Goal: Information Seeking & Learning: Learn about a topic

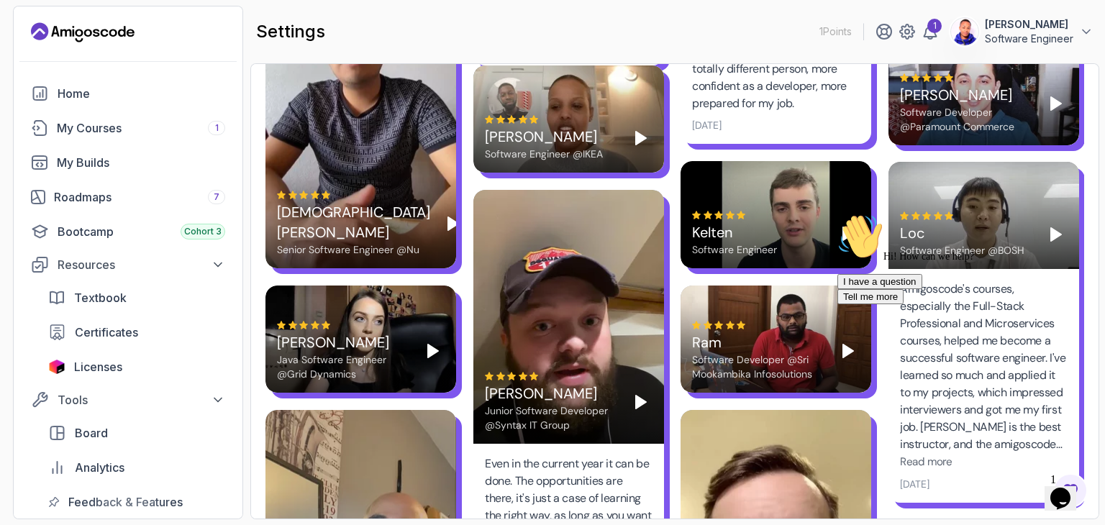
scroll to position [2725, 0]
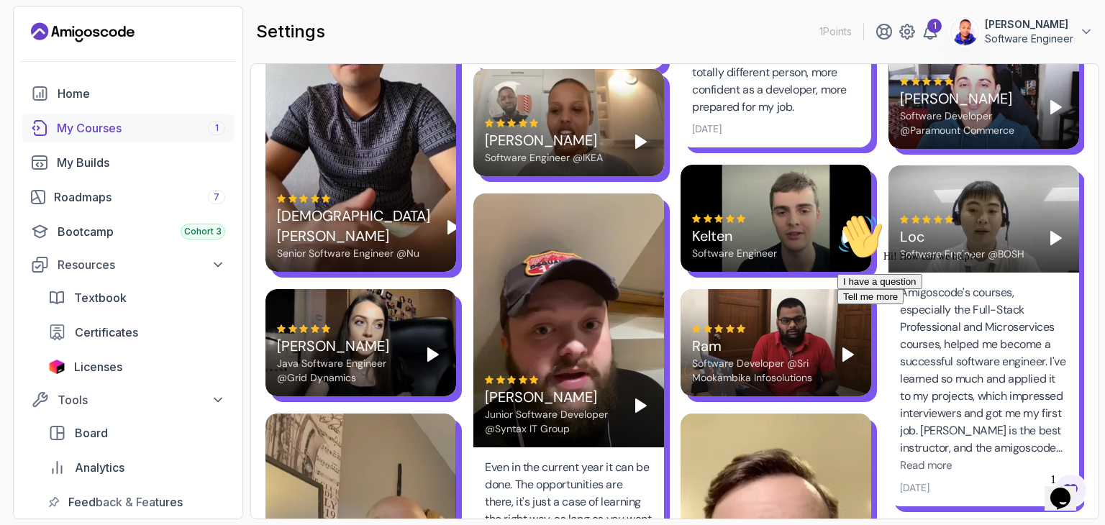
click at [124, 128] on div "My Courses 1" at bounding box center [141, 127] width 168 height 17
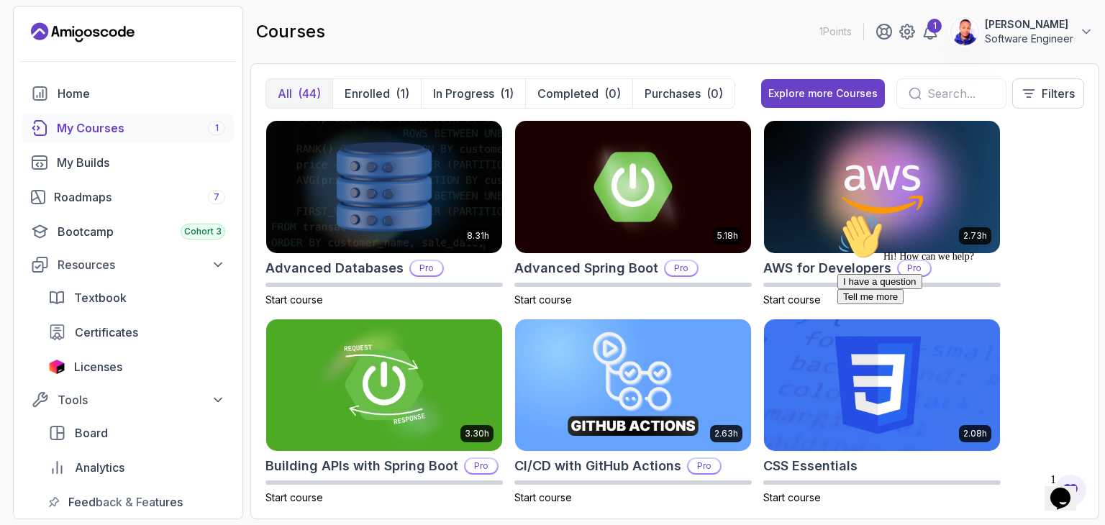
click at [927, 98] on input "text" at bounding box center [960, 93] width 67 height 17
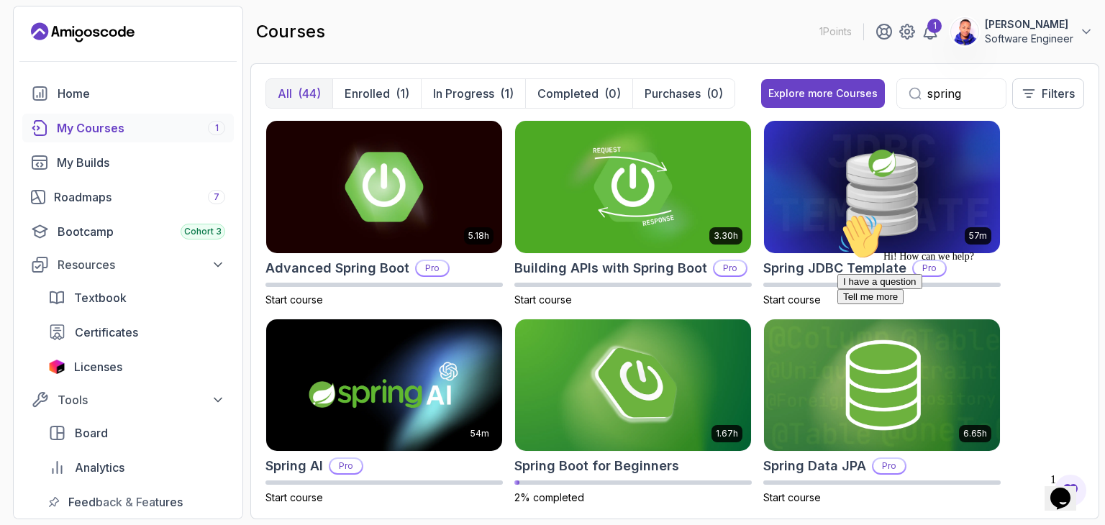
type input "spring"
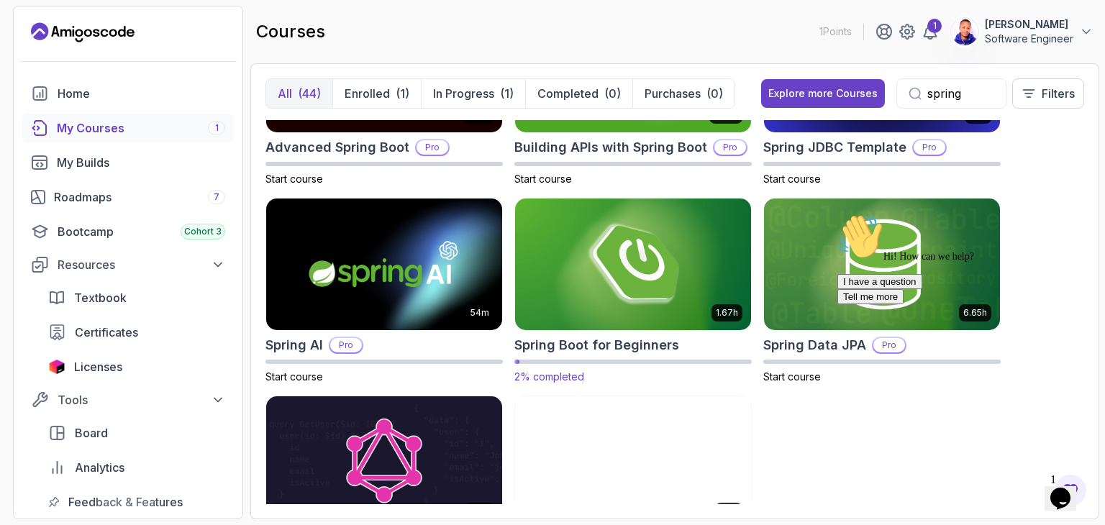
scroll to position [144, 0]
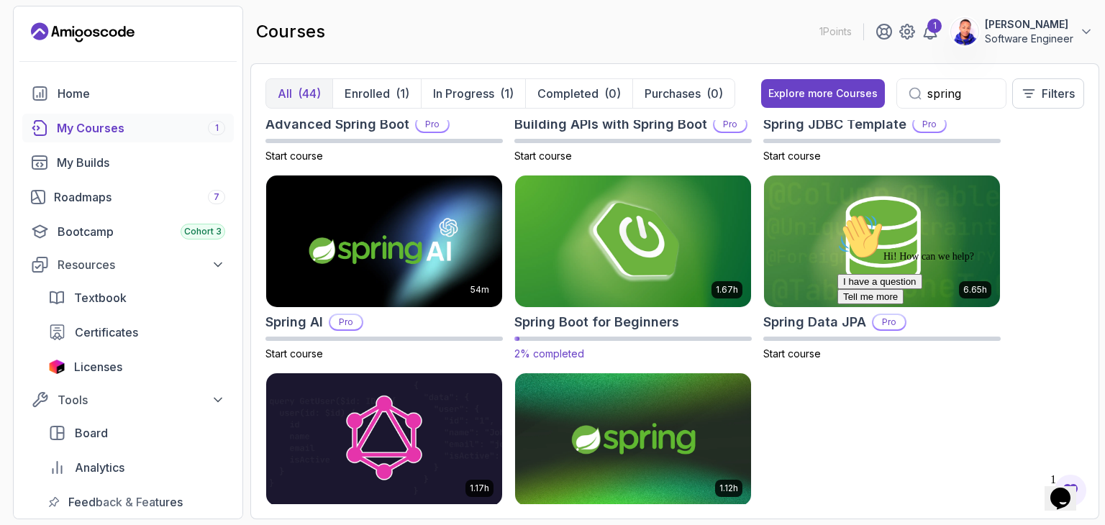
click at [658, 319] on h2 "Spring Boot for Beginners" at bounding box center [596, 322] width 165 height 20
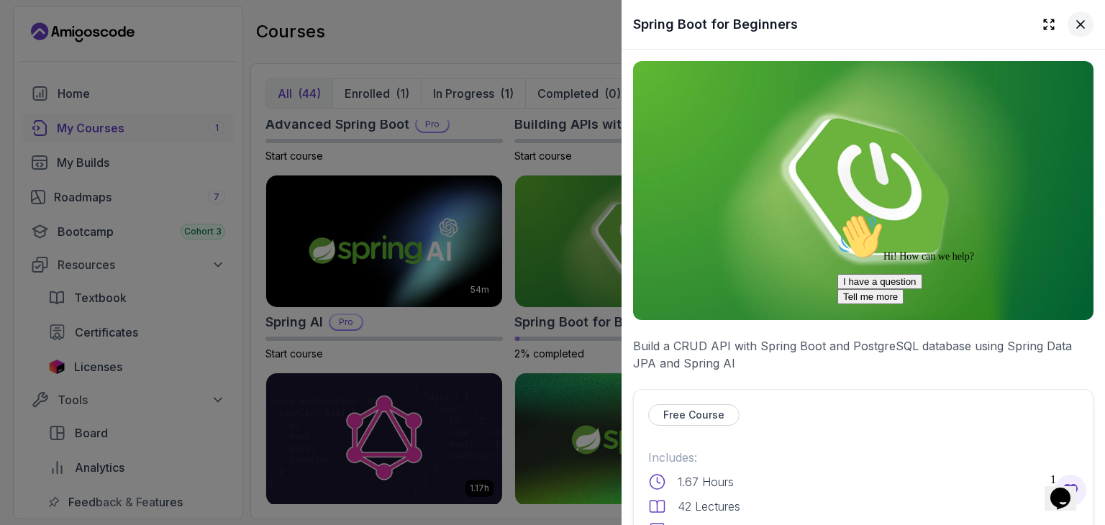
click at [1073, 27] on icon at bounding box center [1080, 24] width 14 height 14
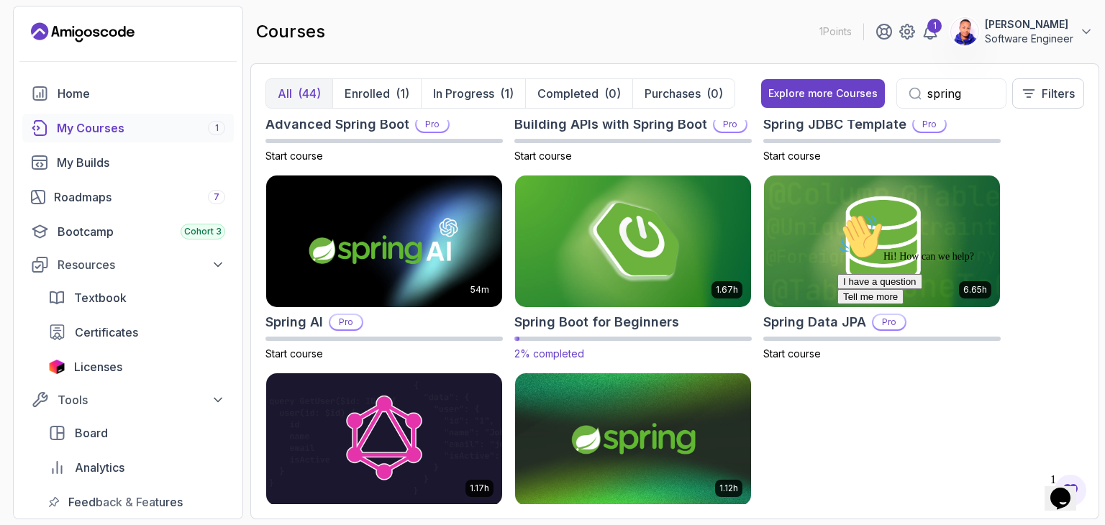
click at [677, 245] on img at bounding box center [632, 241] width 247 height 139
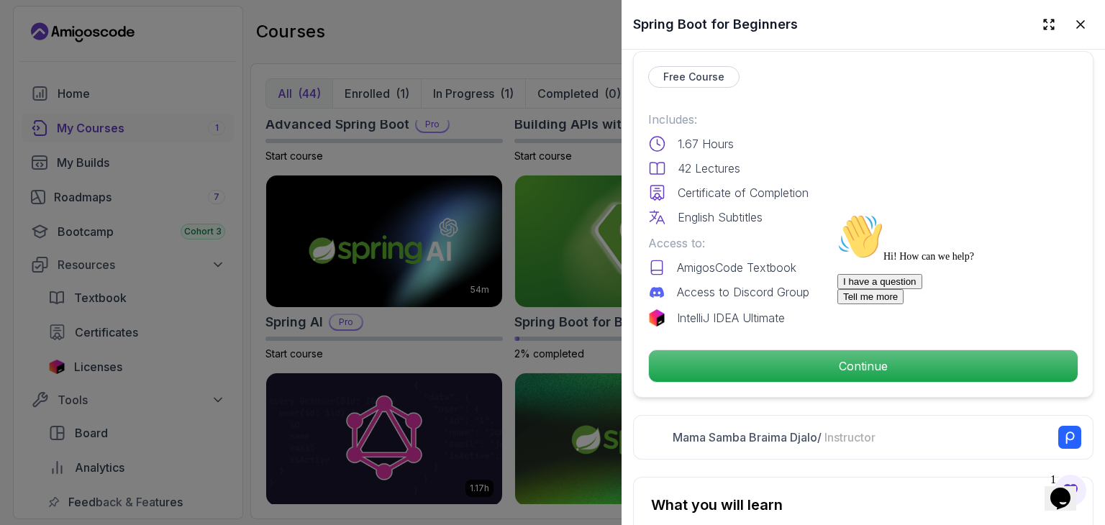
scroll to position [216, 0]
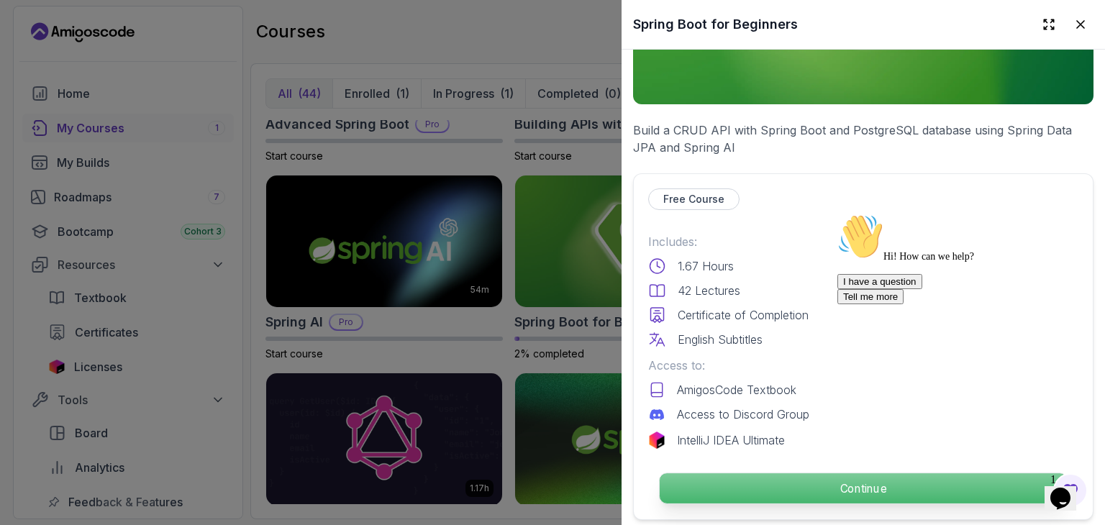
click at [808, 478] on p "Continue" at bounding box center [863, 488] width 407 height 30
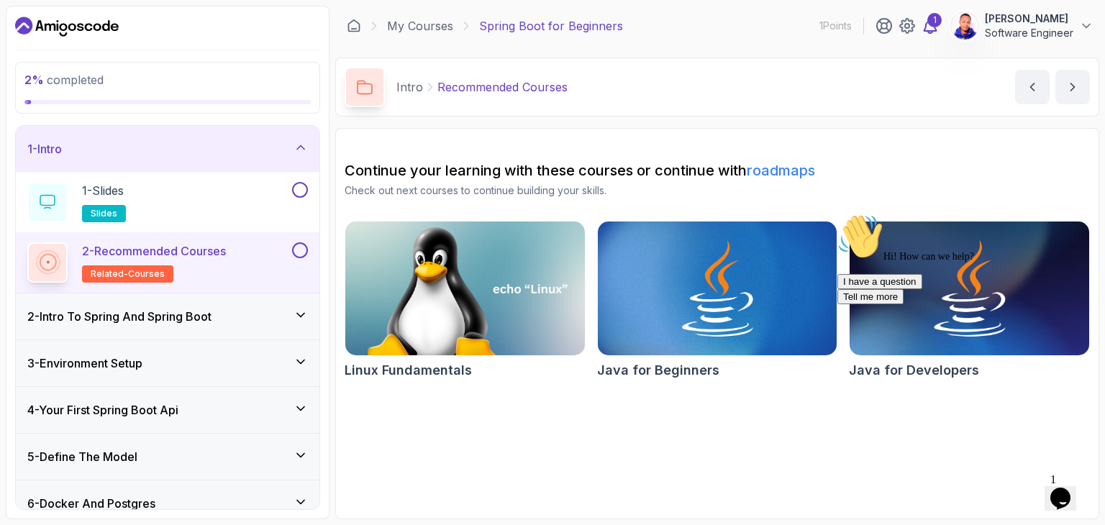
click at [934, 19] on div "1" at bounding box center [934, 20] width 14 height 14
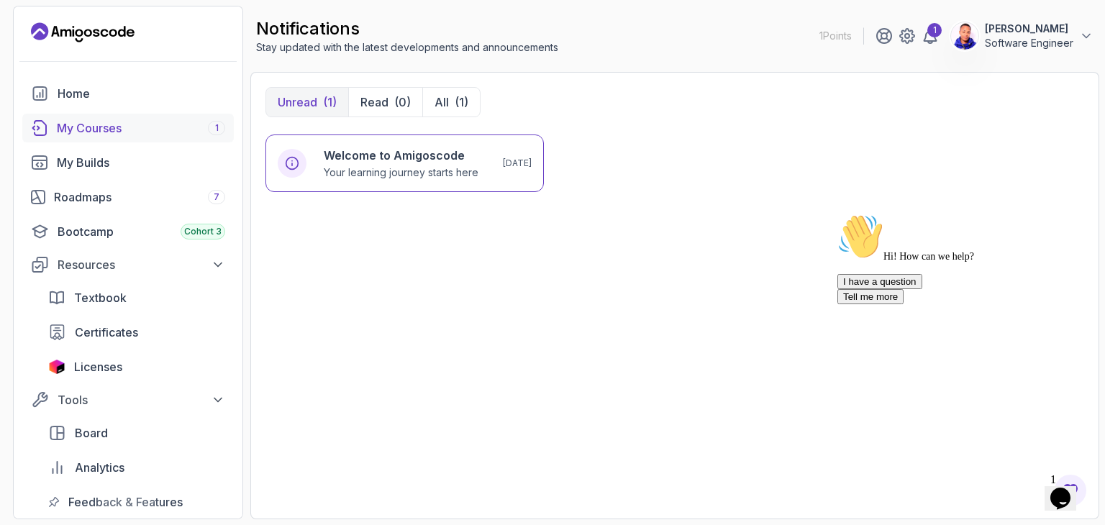
click at [104, 128] on div "My Courses 1" at bounding box center [141, 127] width 168 height 17
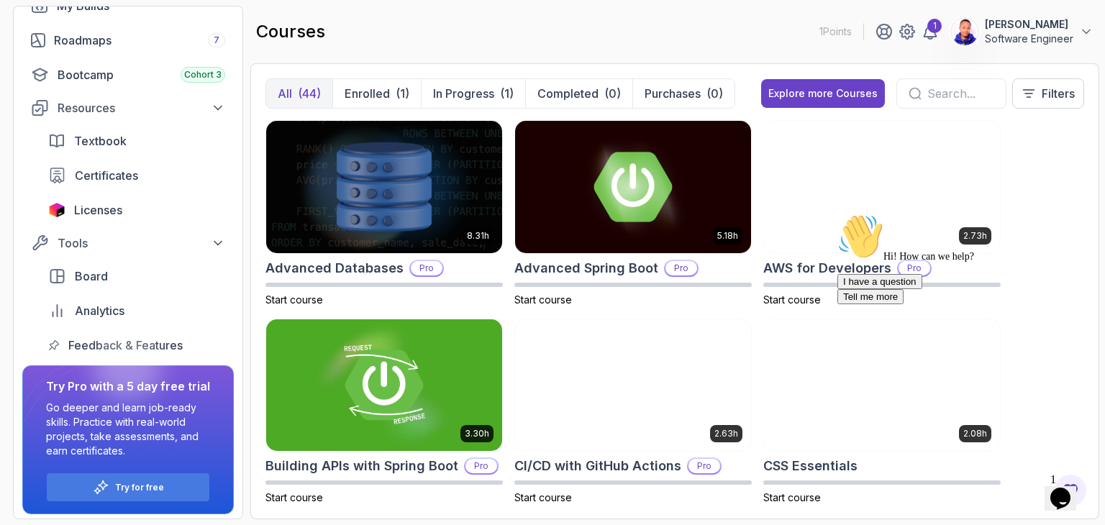
scroll to position [161, 0]
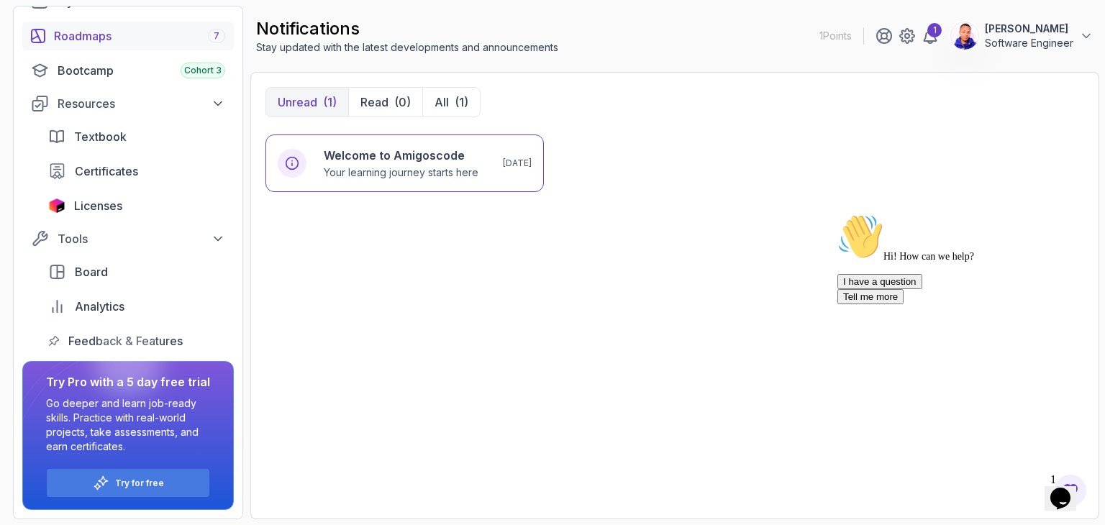
click at [114, 43] on div "Roadmaps 7" at bounding box center [139, 35] width 171 height 17
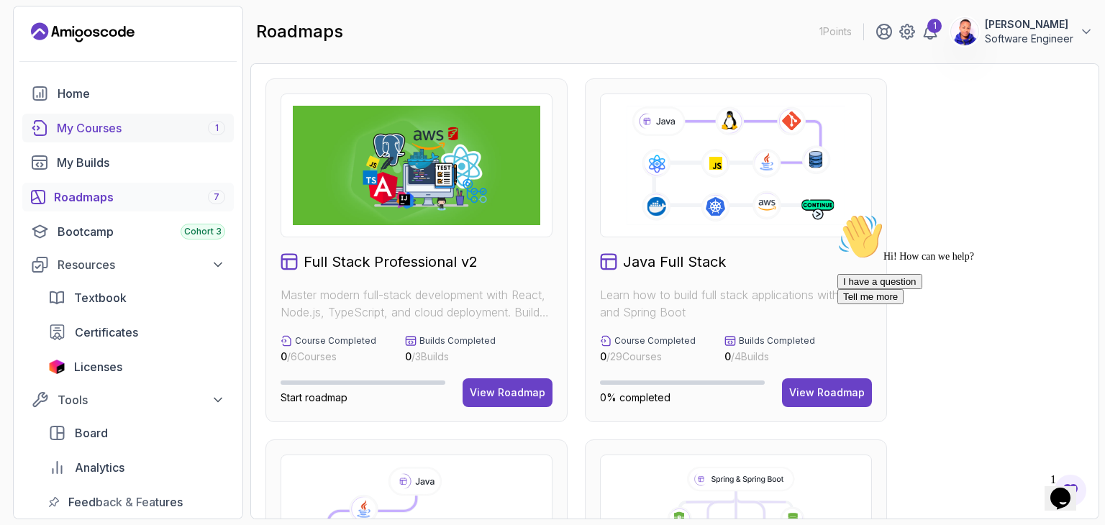
click at [94, 130] on div "My Courses 1" at bounding box center [141, 127] width 168 height 17
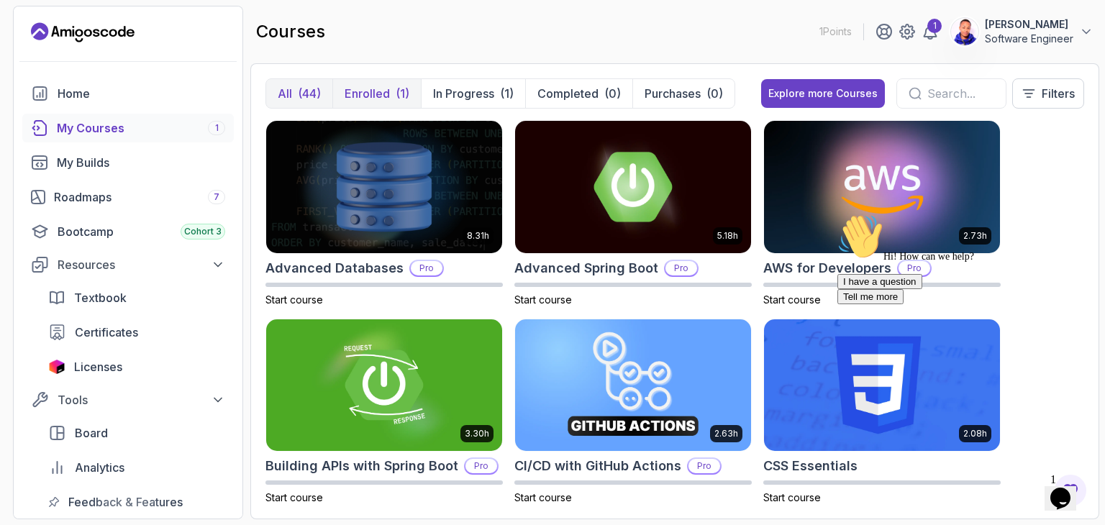
click at [351, 87] on p "Enrolled" at bounding box center [367, 93] width 45 height 17
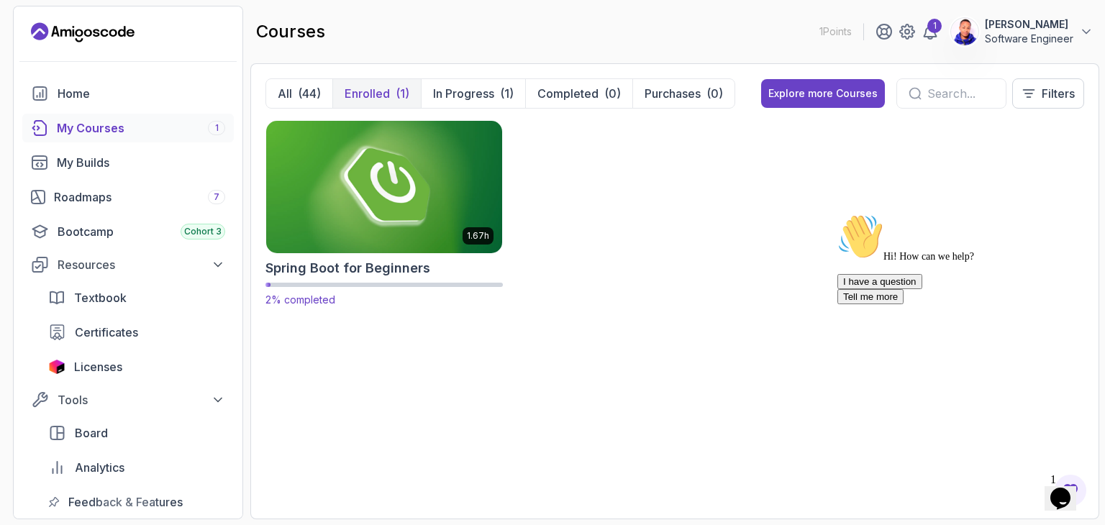
click at [345, 263] on h2 "Spring Boot for Beginners" at bounding box center [347, 268] width 165 height 20
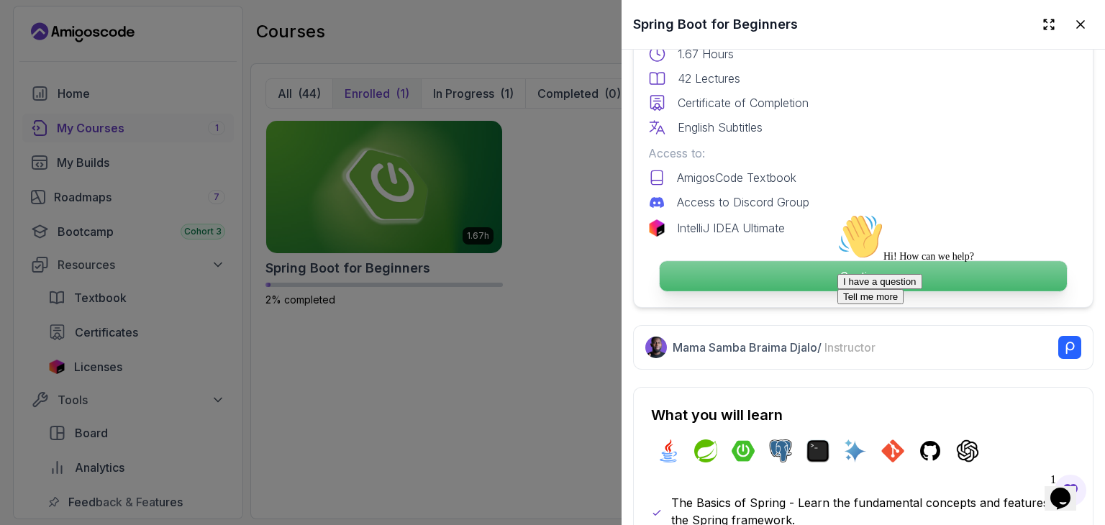
scroll to position [432, 0]
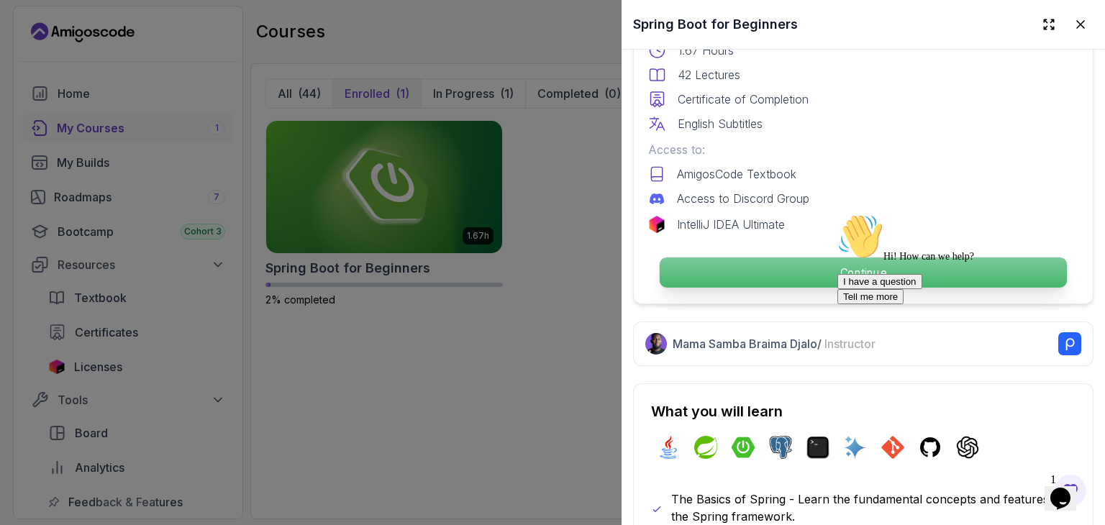
click at [734, 263] on p "Continue" at bounding box center [863, 273] width 407 height 30
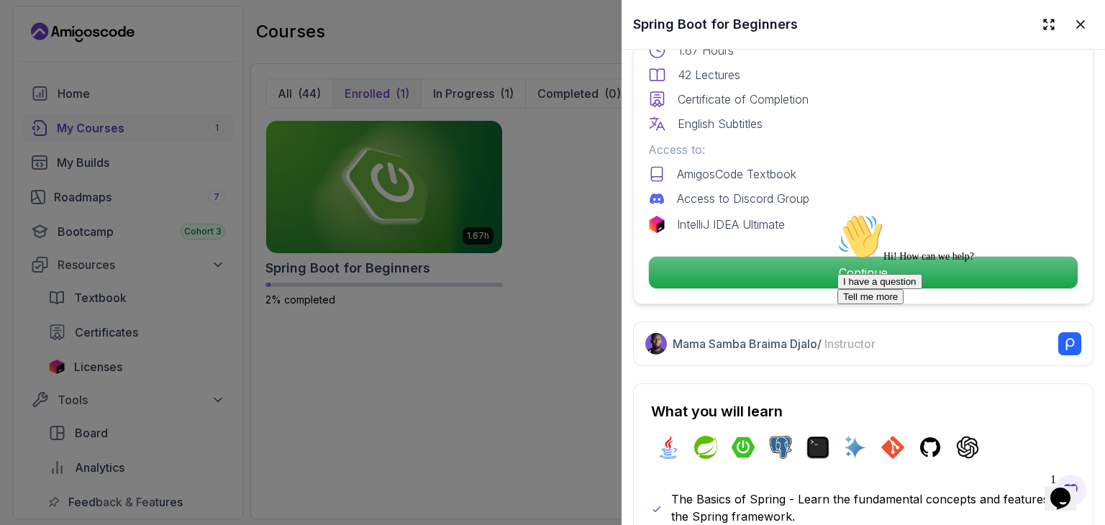
click at [852, 266] on div "Hi! How can we help? I have a question Tell me more" at bounding box center [966, 259] width 259 height 91
